Goal: Task Accomplishment & Management: Manage account settings

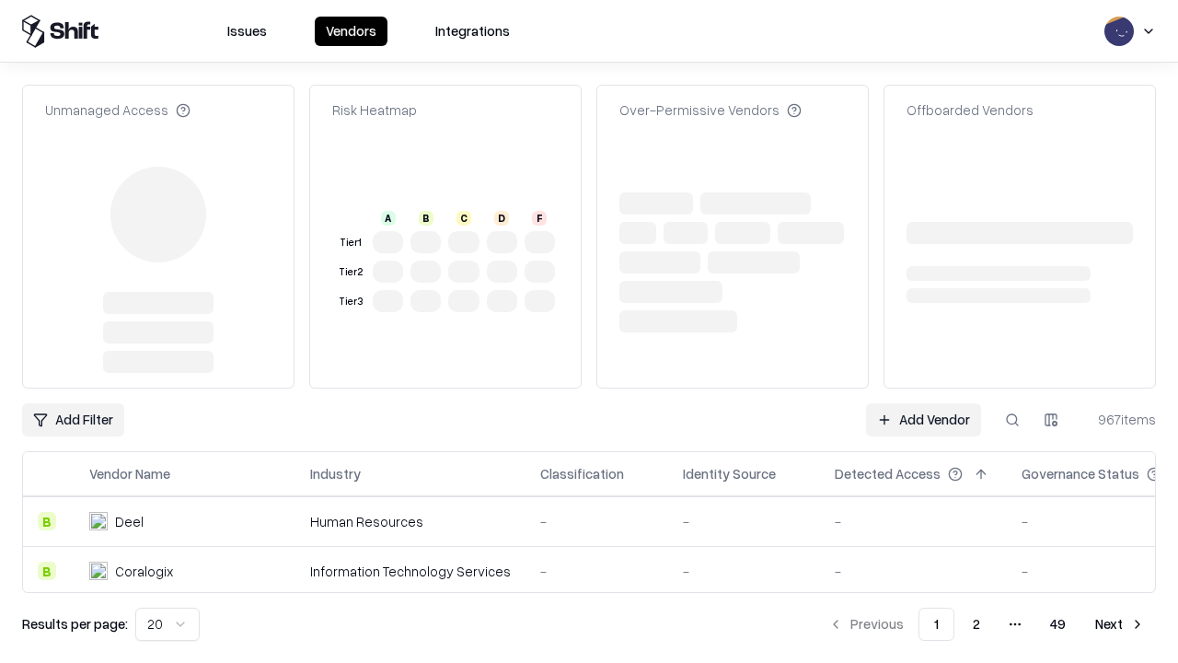
click at [923, 403] on link "Add Vendor" at bounding box center [923, 419] width 115 height 33
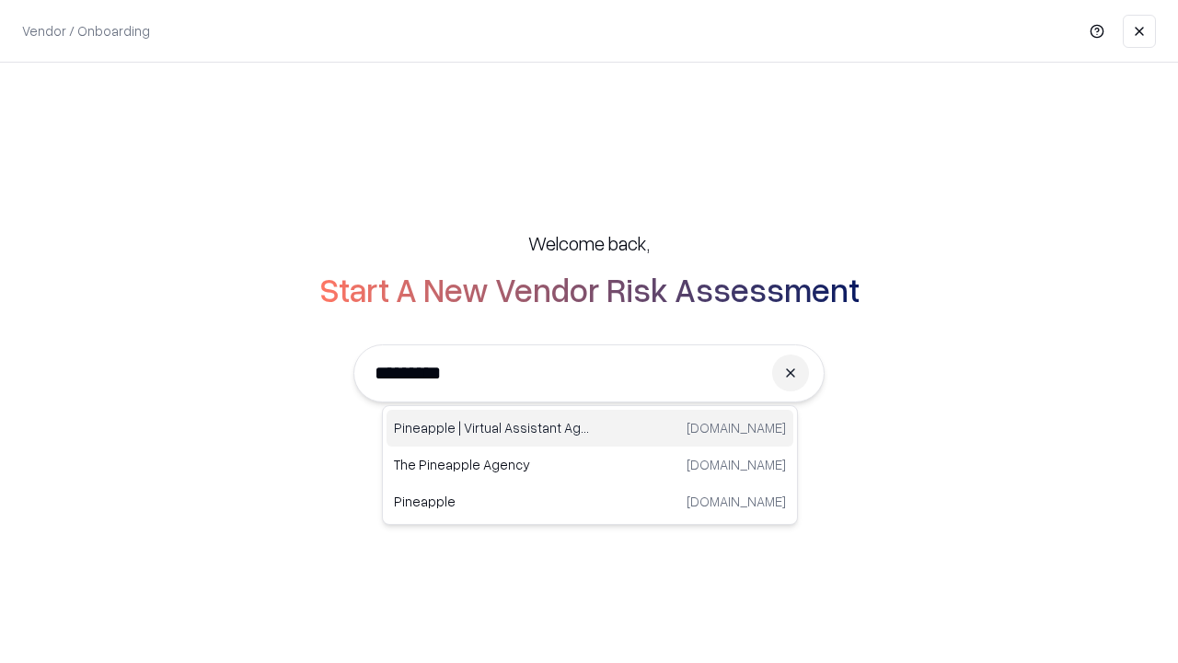
click at [590, 428] on div "Pineapple | Virtual Assistant Agency [DOMAIN_NAME]" at bounding box center [590, 428] width 407 height 37
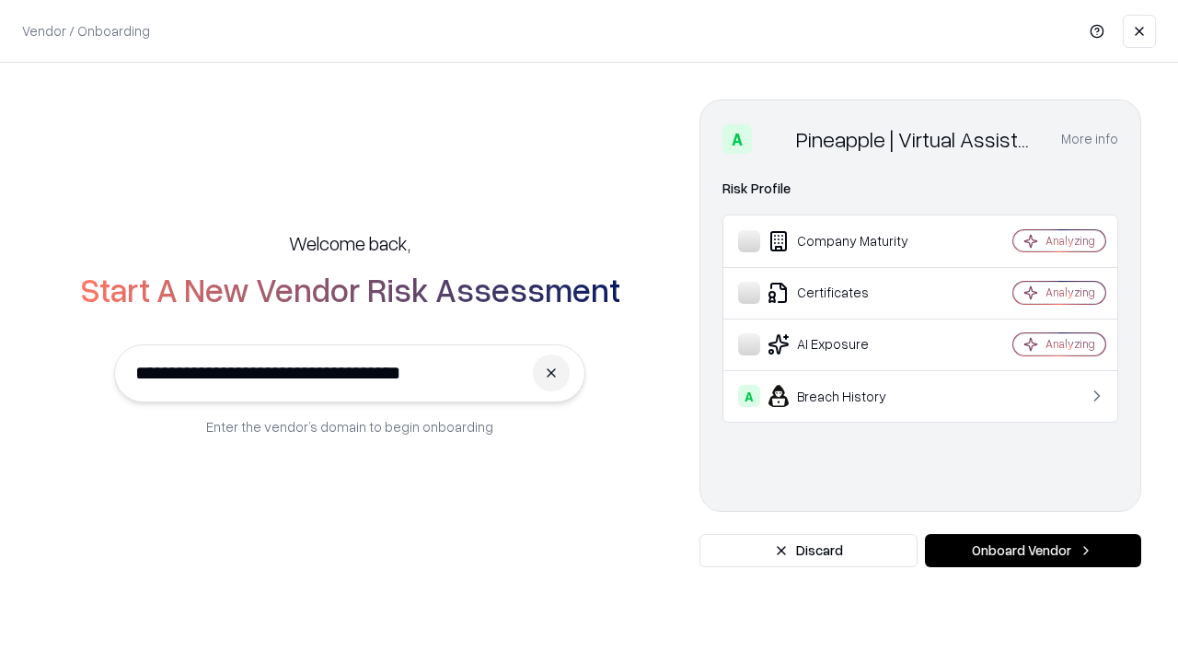
type input "**********"
click at [1033, 551] on button "Onboard Vendor" at bounding box center [1033, 550] width 216 height 33
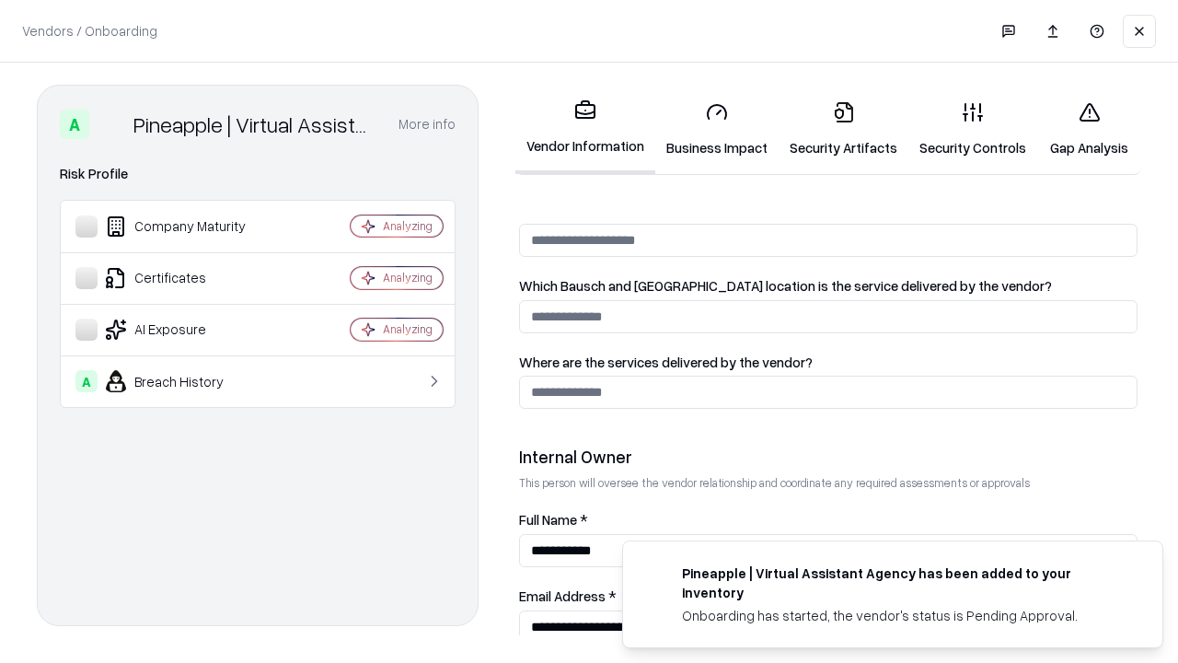
scroll to position [954, 0]
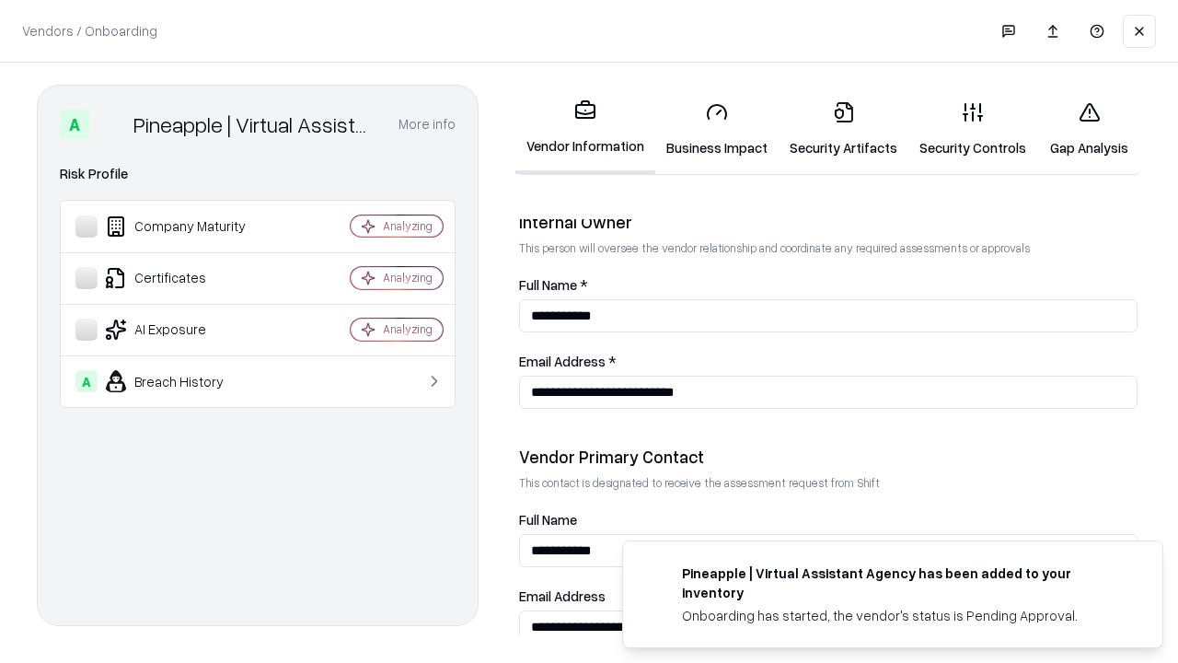
click at [717, 129] on link "Business Impact" at bounding box center [716, 130] width 123 height 86
click at [1089, 129] on link "Gap Analysis" at bounding box center [1089, 130] width 104 height 86
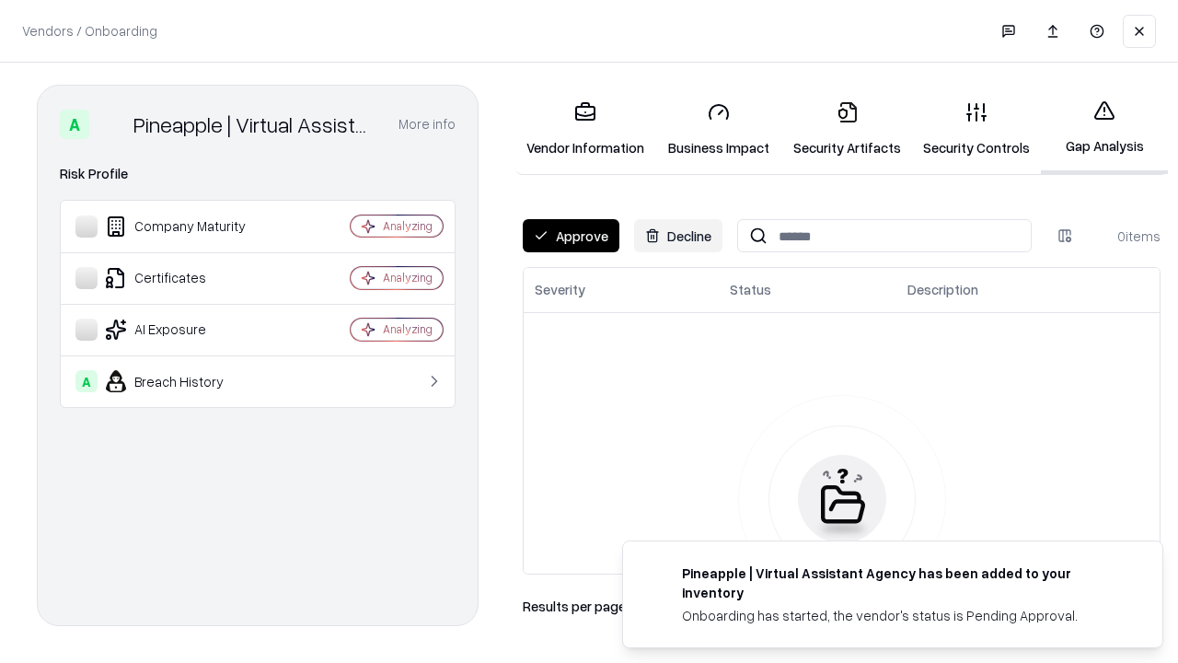
click at [571, 236] on button "Approve" at bounding box center [571, 235] width 97 height 33
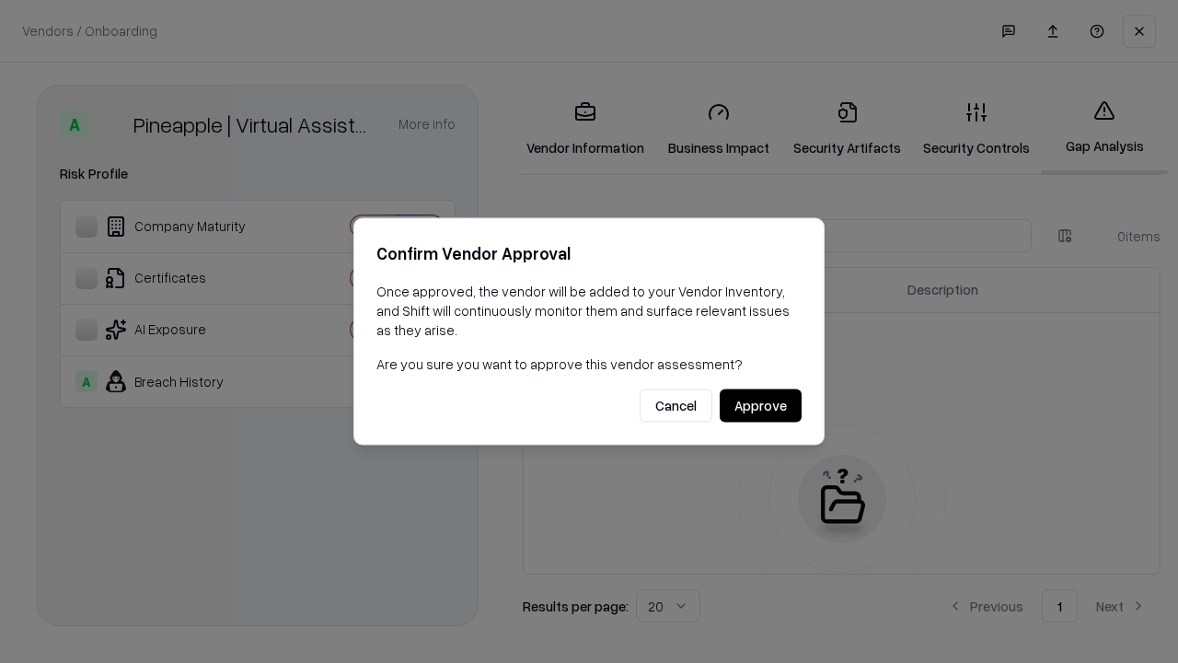
click at [760, 405] on button "Approve" at bounding box center [761, 405] width 82 height 33
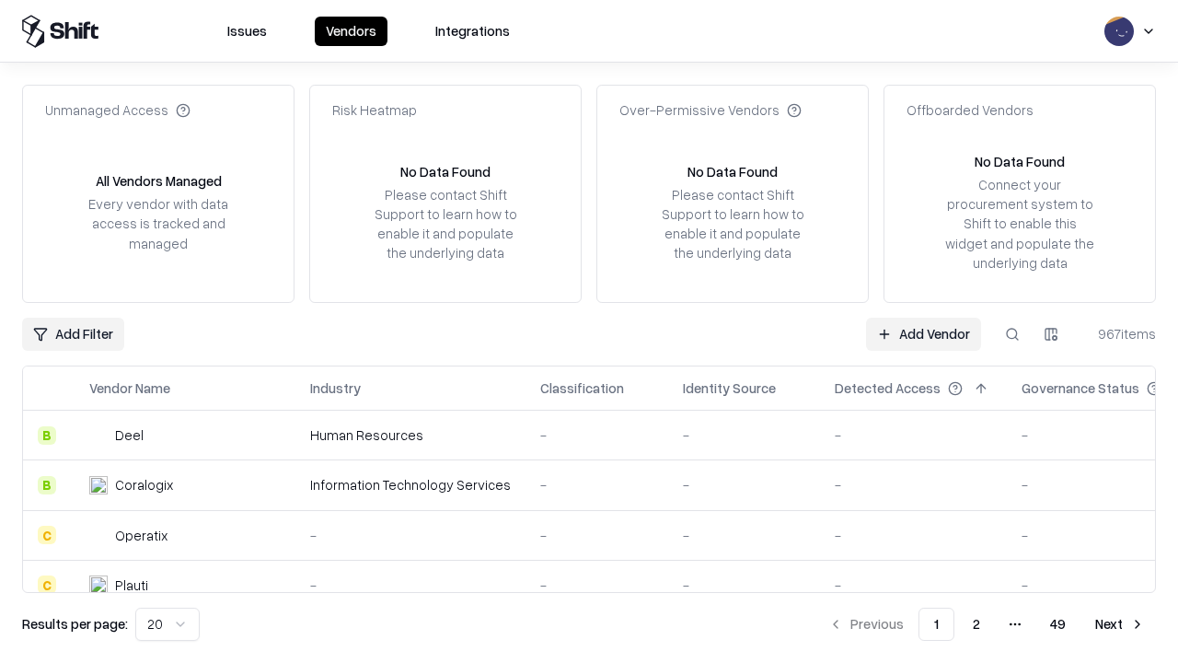
type input "**********"
click at [923, 333] on link "Add Vendor" at bounding box center [923, 334] width 115 height 33
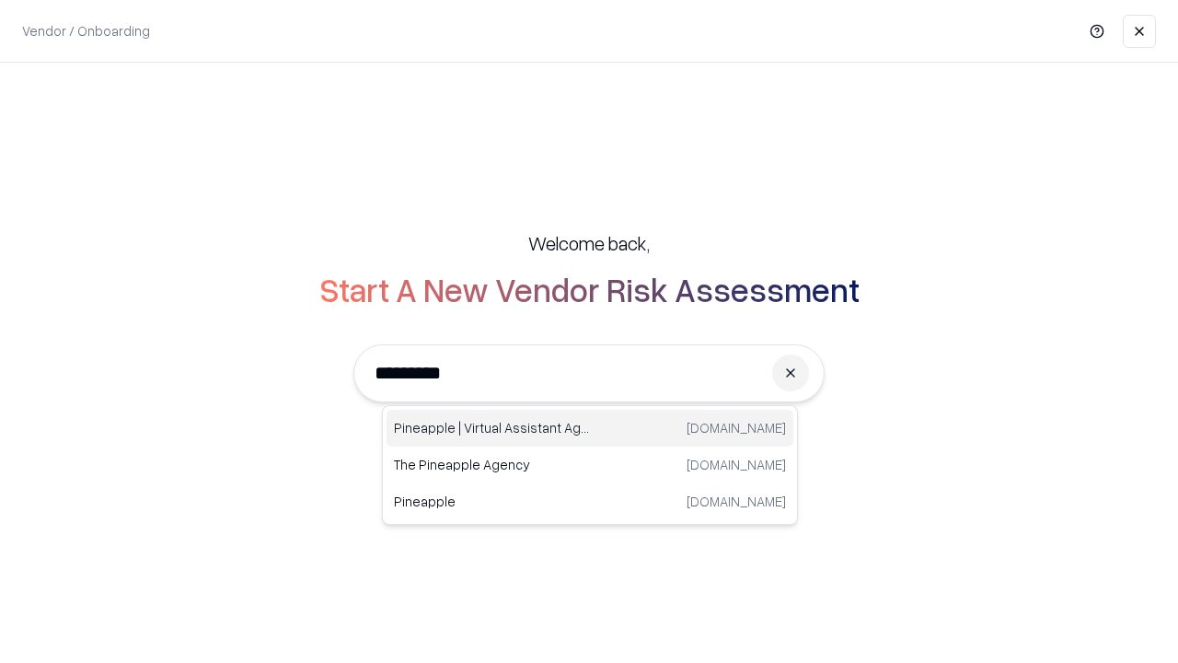
click at [590, 428] on div "Pineapple | Virtual Assistant Agency [DOMAIN_NAME]" at bounding box center [590, 428] width 407 height 37
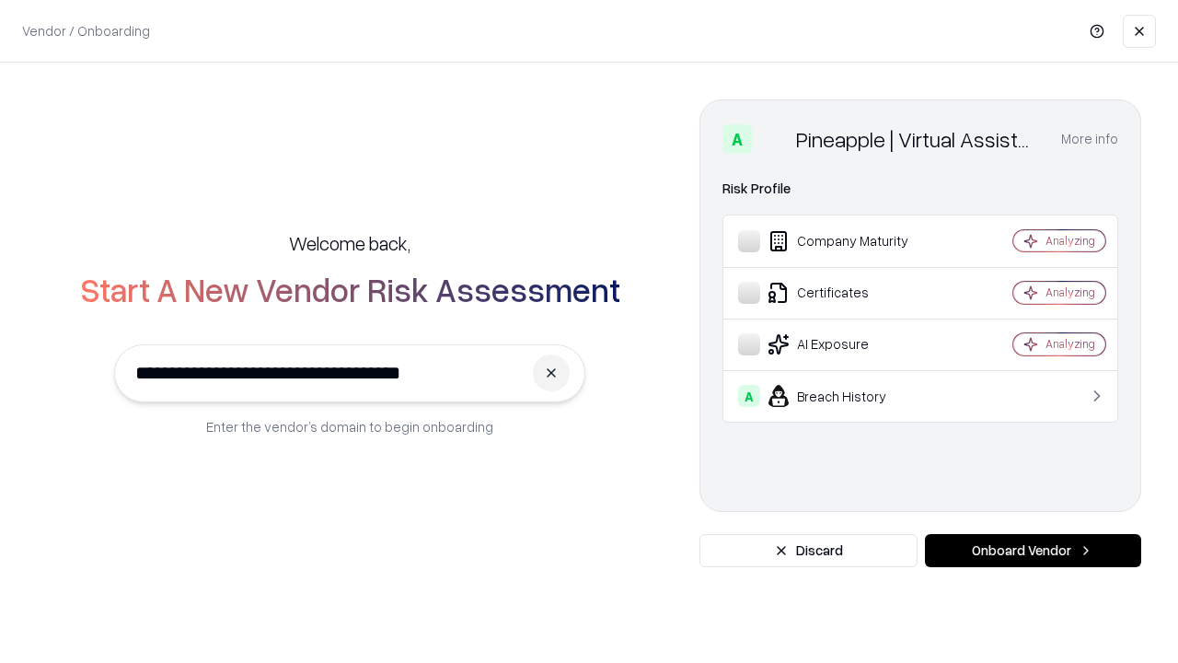
type input "**********"
click at [1033, 551] on button "Onboard Vendor" at bounding box center [1033, 550] width 216 height 33
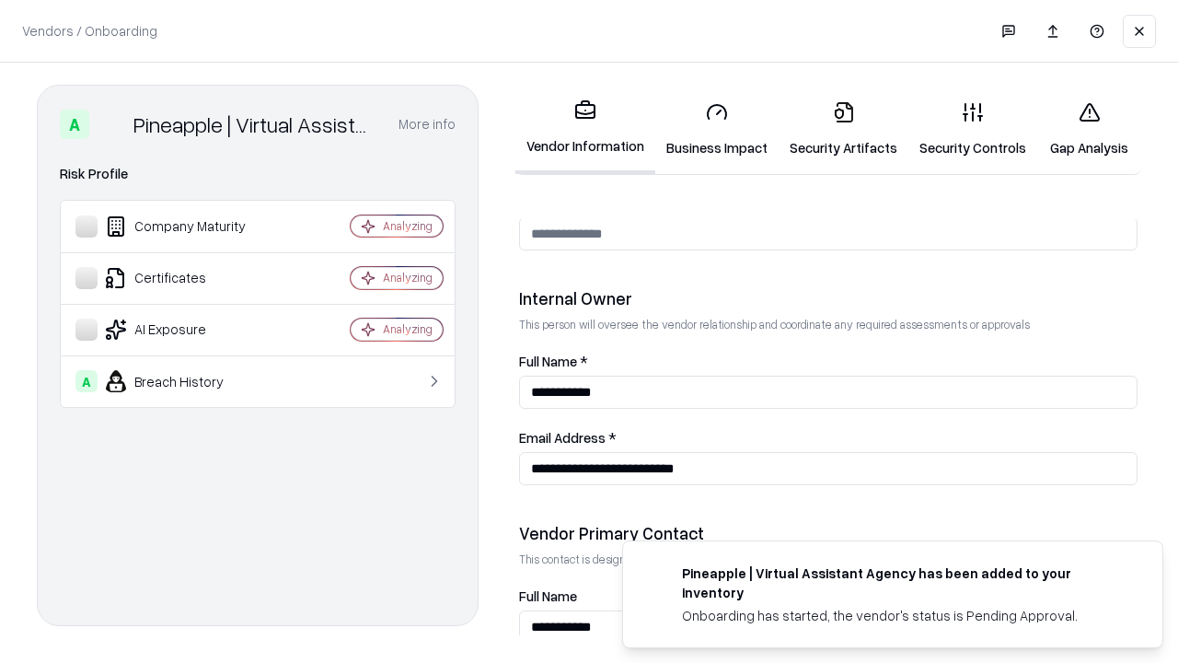
scroll to position [954, 0]
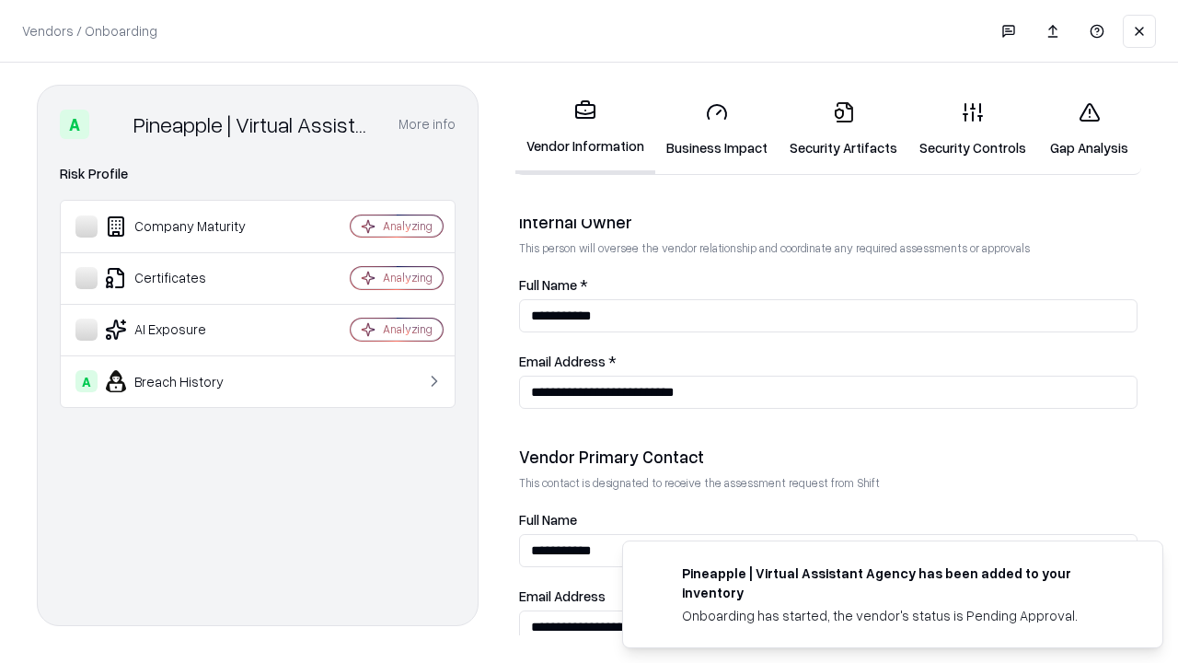
click at [1089, 129] on link "Gap Analysis" at bounding box center [1089, 130] width 104 height 86
